Goal: Find specific page/section: Find specific page/section

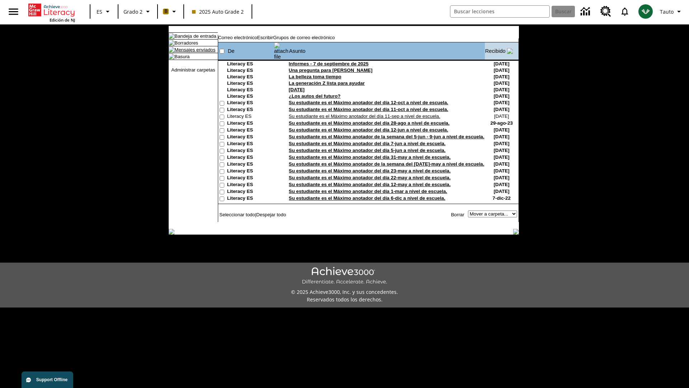
click at [191, 52] on link "Mensajes enviados" at bounding box center [194, 49] width 41 height 5
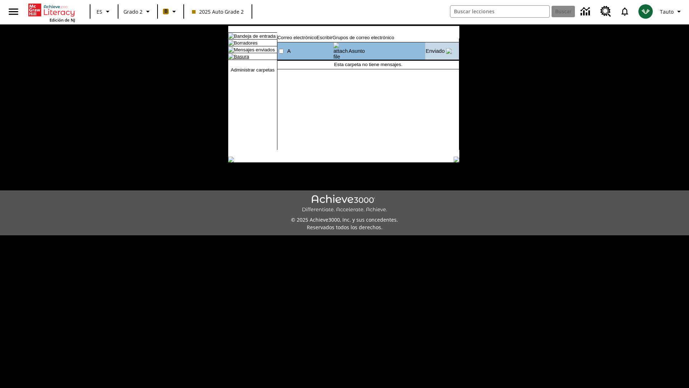
click at [235, 59] on link "Basura" at bounding box center [241, 56] width 15 height 5
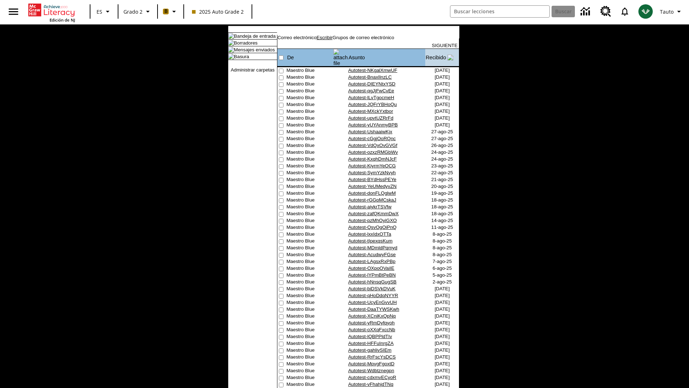
click at [332, 40] on link "Escribir" at bounding box center [325, 37] width 16 height 5
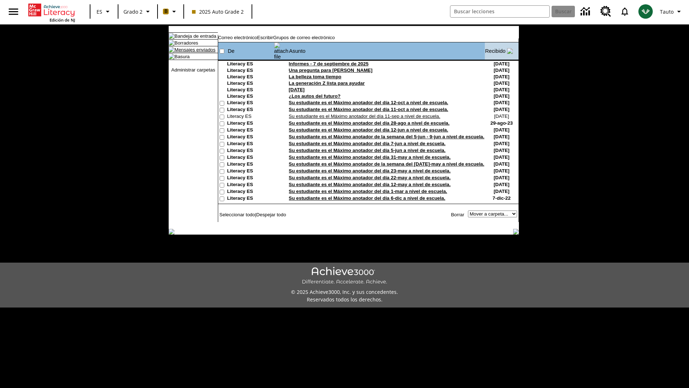
click at [191, 52] on link "Mensajes enviados" at bounding box center [194, 49] width 41 height 5
